Goal: Transaction & Acquisition: Purchase product/service

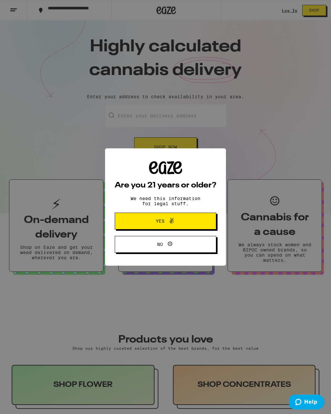
click at [185, 223] on span "Yes" at bounding box center [165, 221] width 49 height 8
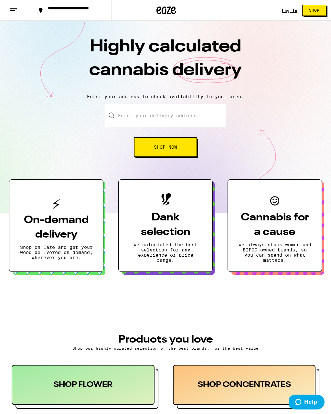
click at [170, 118] on input "Enter your delivery address" at bounding box center [165, 115] width 121 height 23
click at [177, 151] on button "Shop Now" at bounding box center [165, 146] width 63 height 19
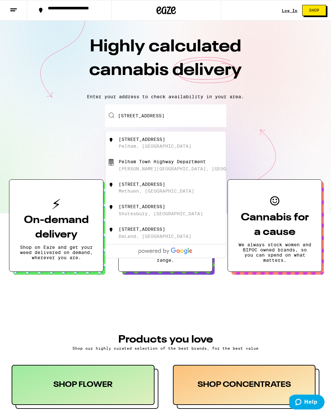
click at [141, 145] on div "[STREET_ADDRESS]" at bounding box center [176, 143] width 115 height 12
type input "[STREET_ADDRESS]"
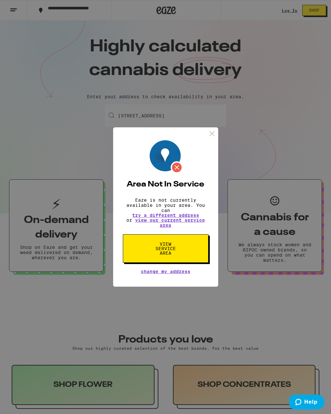
click at [216, 130] on img at bounding box center [212, 134] width 8 height 8
